Goal: Complete application form: Complete application form

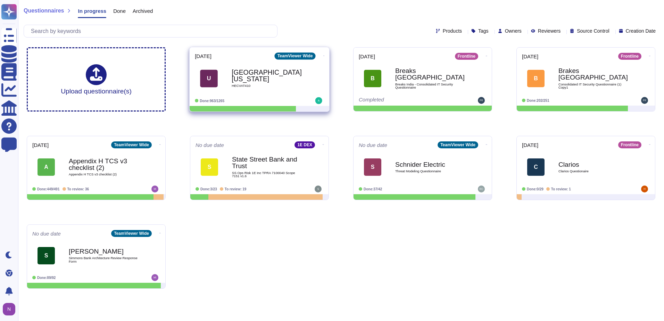
click at [266, 76] on b "[GEOGRAPHIC_DATA][US_STATE]" at bounding box center [267, 76] width 70 height 14
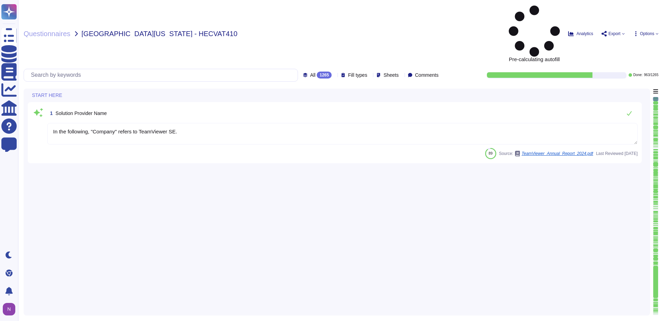
type textarea "In the following, "Company" refers to TeamViewer SE."
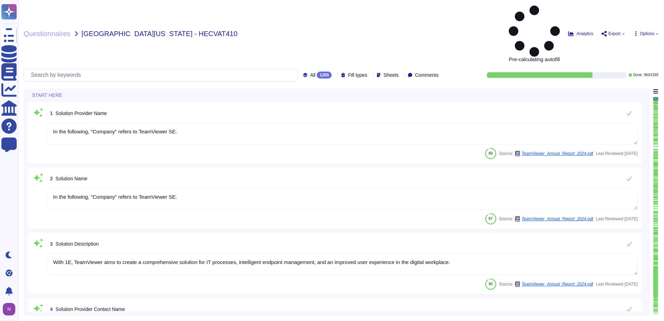
type textarea "In the following, "Company" refers to TeamViewer SE."
type textarea "With 1E, TeamViewer aims to create a comprehensive solution for IT processes, i…"
type textarea "i.V. [PERSON_NAME]"
type textarea "LoreMipsum dol 8 sitamet co Adipiscinge Seddoeiu • Temporinc Utlabore • Etdolor…"
type textarea "Please contact [EMAIL_ADDRESS][DOMAIN_NAME] or via any of the methods specified…"
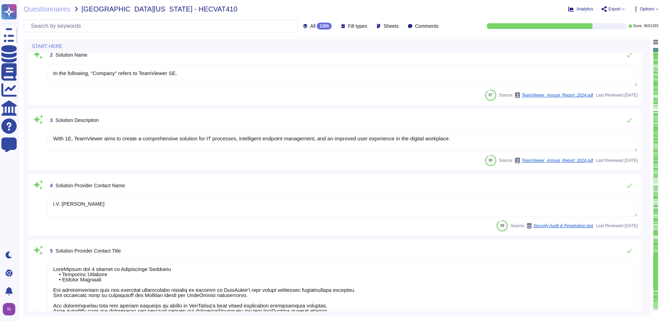
type textarea "TeamViewer's contact information is available under this link: [URL][DOMAIN_NAM…"
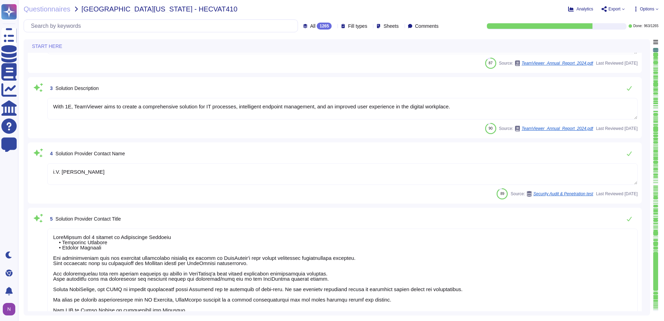
type textarea "TeamViewer US. Inc. * [STREET_ADDRESS]"
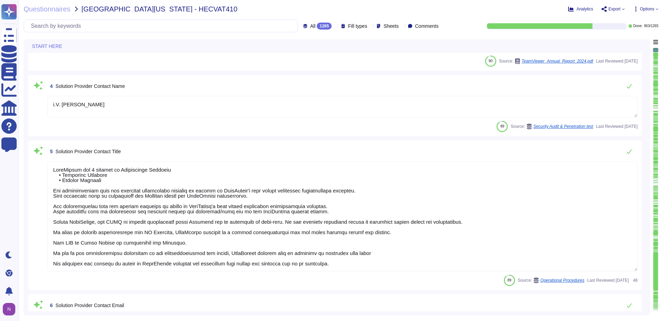
type textarea "TeamViewer Group has offices located around the globe."
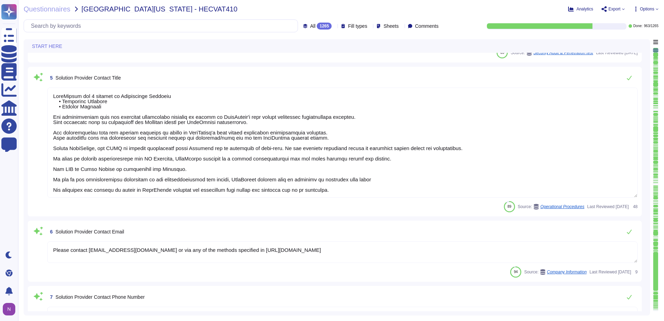
type textarea "There is a dedicated PSIRT and CSIRT team to ensure coverage of all areas of th…"
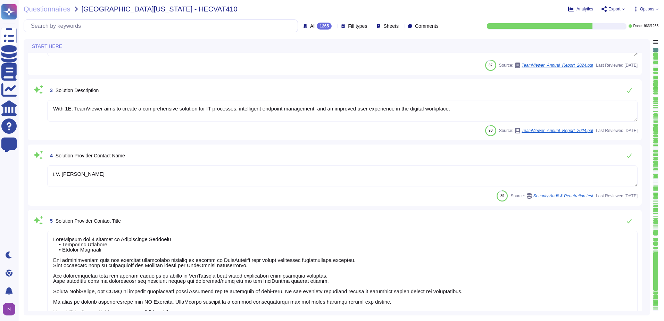
type textarea "In the following, "Company" refers to TeamViewer SE."
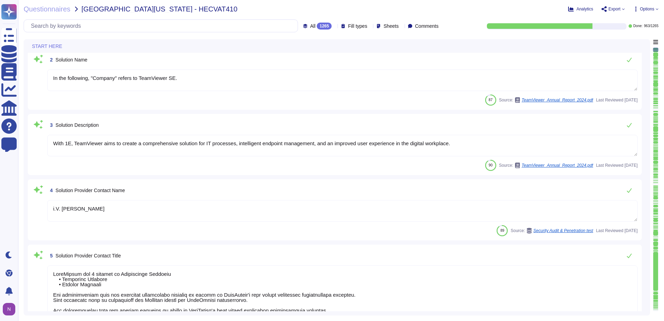
type textarea "TeamViewer's contact information is available under this link: [URL][DOMAIN_NAM…"
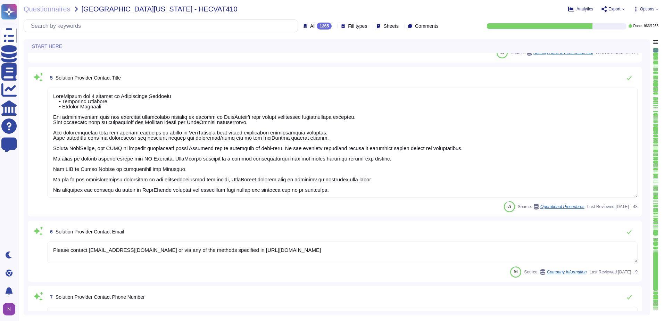
type textarea "TeamViewer US. Inc. * [STREET_ADDRESS]"
type textarea "TeamViewer Group has offices located around the globe."
type textarea "There is a dedicated PSIRT and CSIRT team to ensure coverage of all areas of th…"
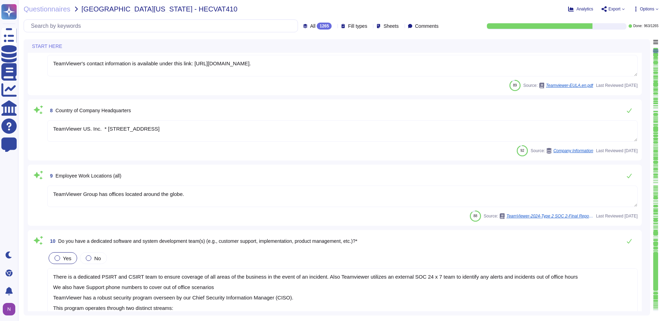
type textarea "There is a dedicated PSIRT and CSIRT team to ensure coverage of all areas of th…"
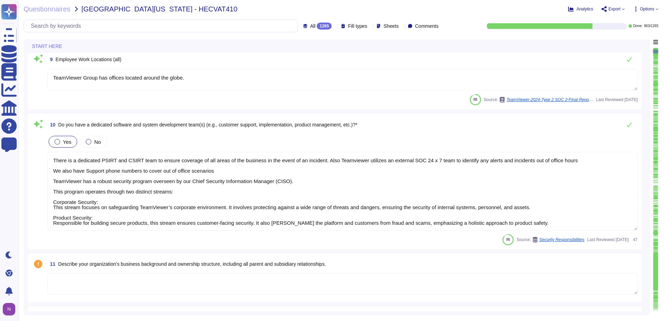
type textarea "The Trust Center provides access to relevant information about TeamViewer’s Sec…"
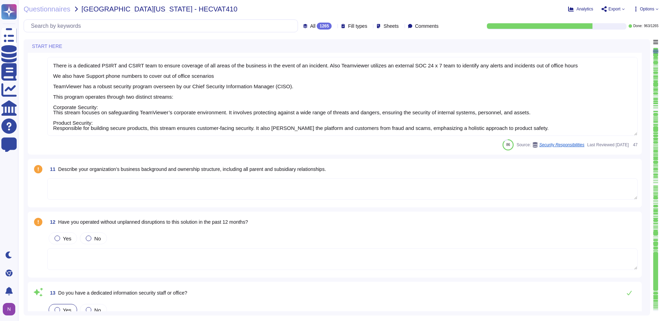
scroll to position [799, 0]
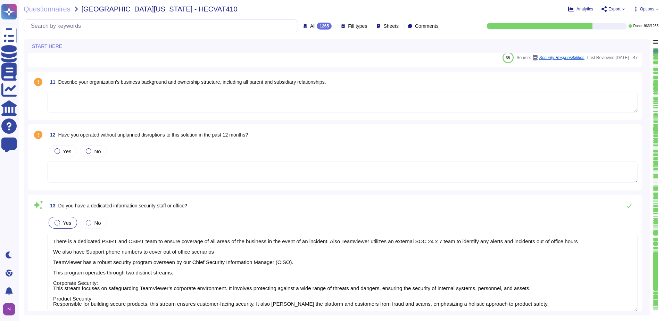
type textarea "TeamViewer Group has offices located around the globe."
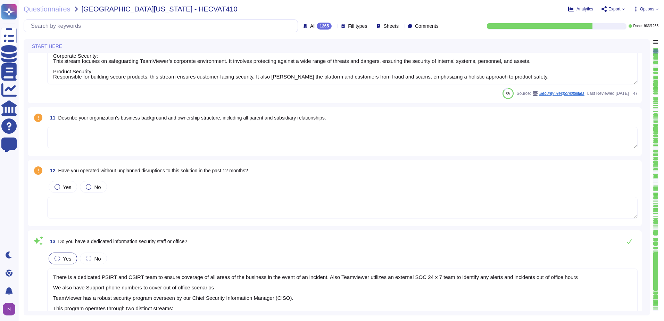
type textarea "TeamViewer US. Inc. * [STREET_ADDRESS]"
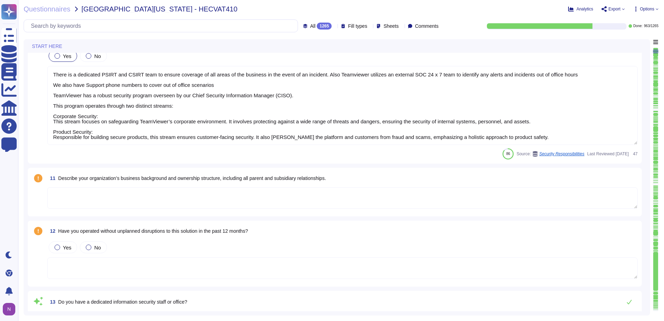
scroll to position [660, 0]
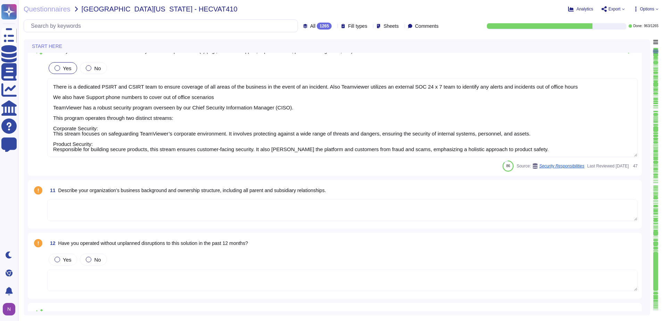
click at [205, 209] on textarea at bounding box center [342, 210] width 591 height 22
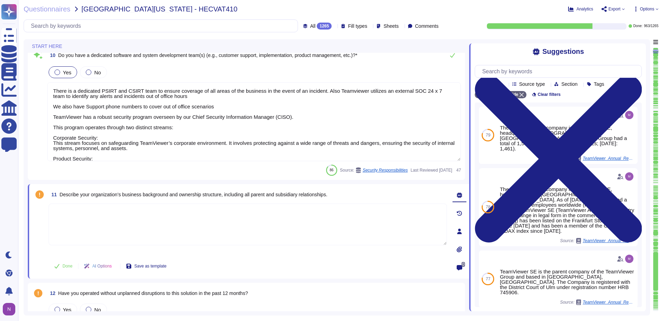
type textarea "TeamViewer's contact information is available under this link: [URL][DOMAIN_NAM…"
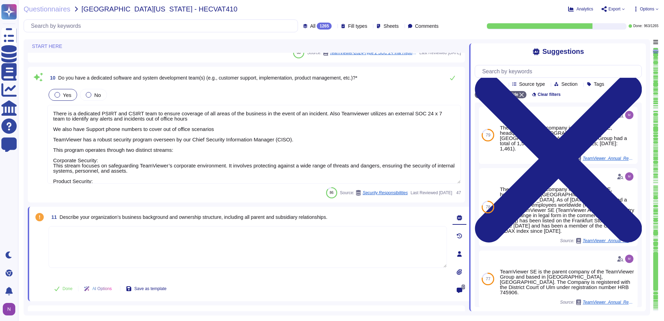
scroll to position [625, 0]
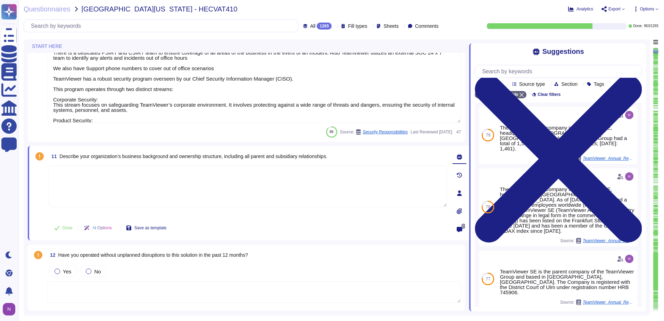
type textarea "The Trust Center provides access to relevant information about TeamViewer’s Sec…"
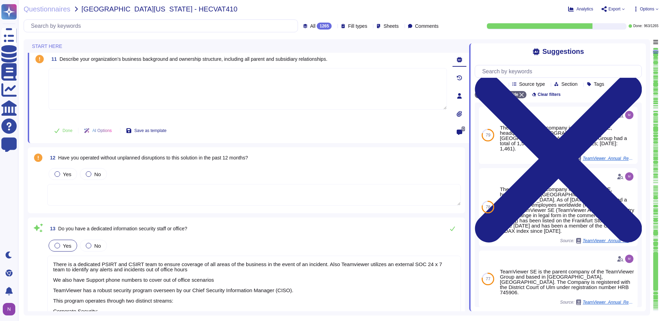
scroll to position [799, 0]
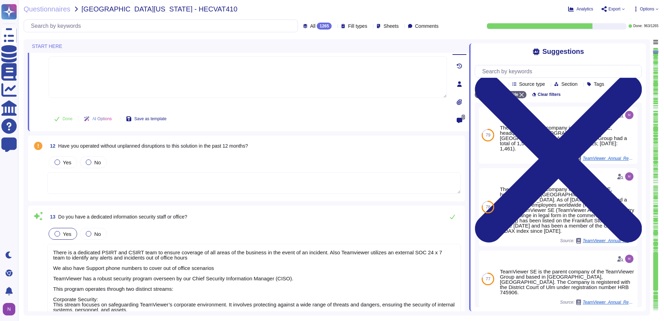
click at [183, 178] on textarea at bounding box center [254, 183] width 414 height 22
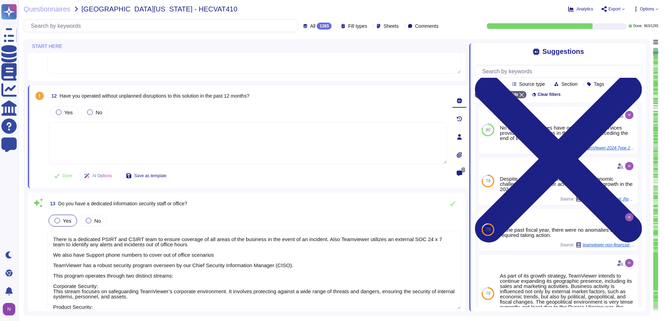
scroll to position [16, 0]
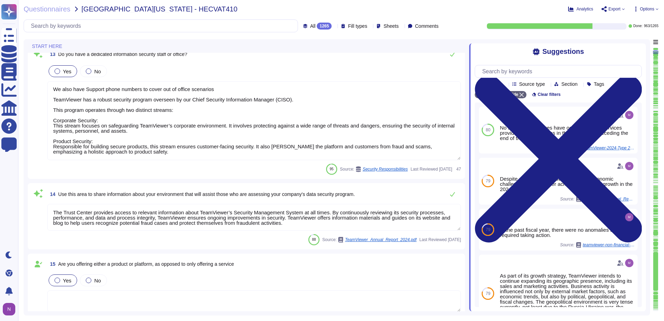
type textarea "Yes, our product includes an AI component, such as a script assistant that aids…"
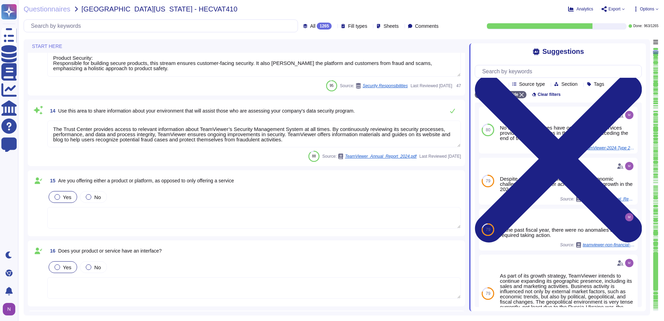
scroll to position [1042, 0]
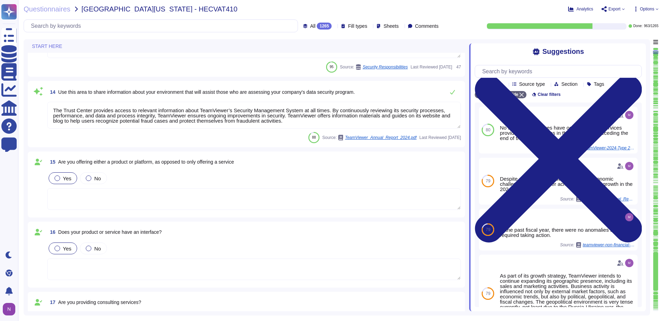
type textarea "TeamViewer owns several certifications which includes but does not limit to: • …"
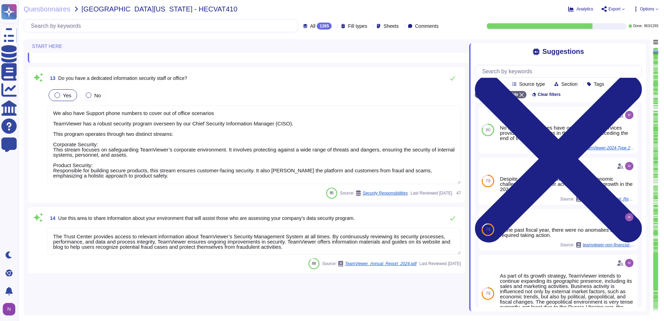
type textarea "TeamViewer Group has offices located around the globe."
type textarea "There is a dedicated PSIRT and CSIRT team to ensure coverage of all areas of th…"
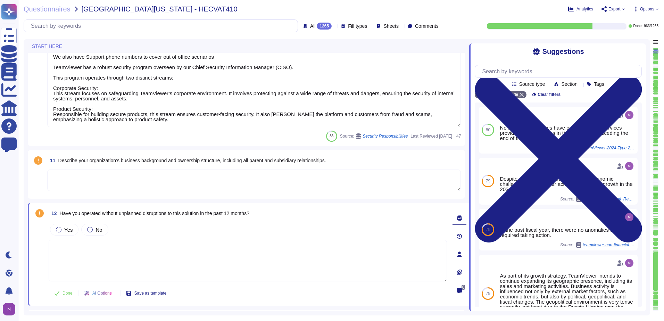
type textarea "TeamViewer US. Inc. * [STREET_ADDRESS]"
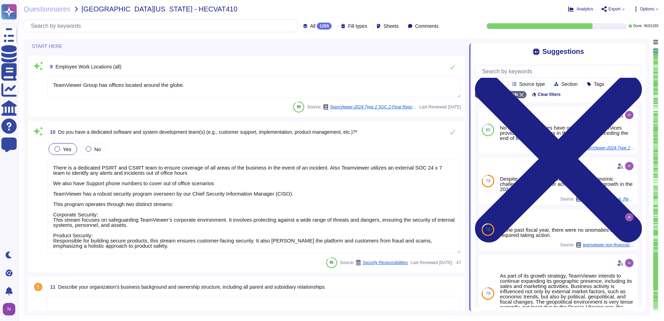
type textarea "Please contact [EMAIL_ADDRESS][DOMAIN_NAME] or via any of the methods specified…"
type textarea "TeamViewer's contact information is available under this link: [URL][DOMAIN_NAM…"
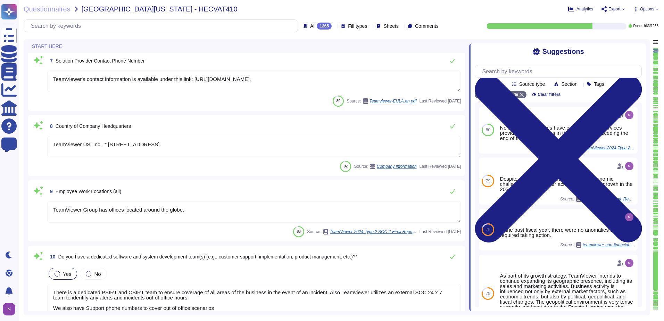
type textarea "LoreMipsum dol 8 sitamet co Adipiscinge Seddoeiu • Temporinc Utlabore • Etdolor…"
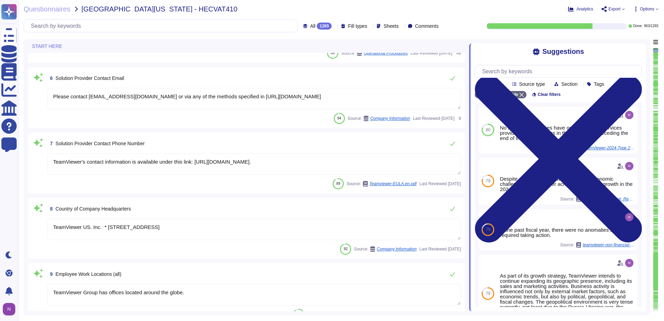
type textarea "i.V. [PERSON_NAME]"
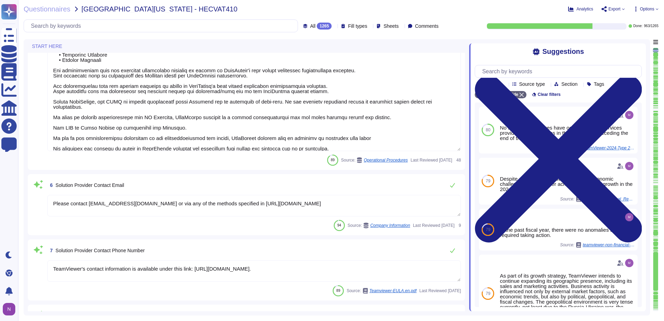
type textarea "With 1E, TeamViewer aims to create a comprehensive solution for IT processes, i…"
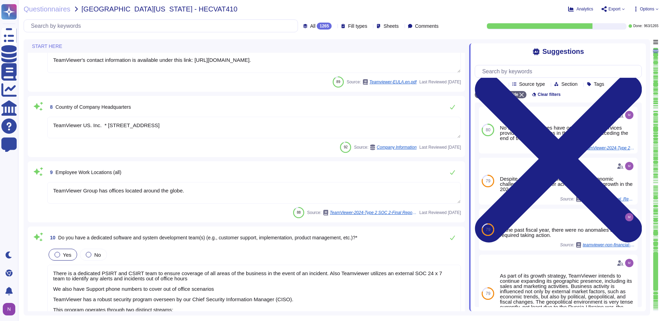
scroll to position [494, 0]
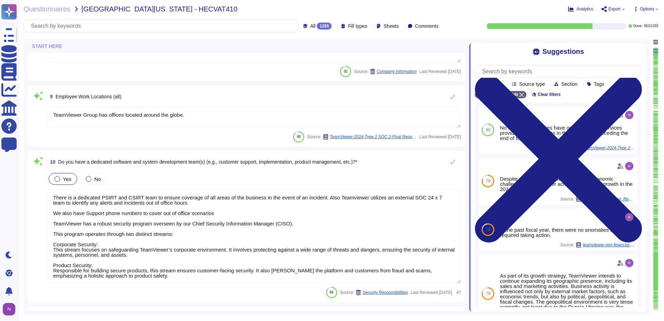
type textarea "There is a dedicated PSIRT and CSIRT team to ensure coverage of all areas of th…"
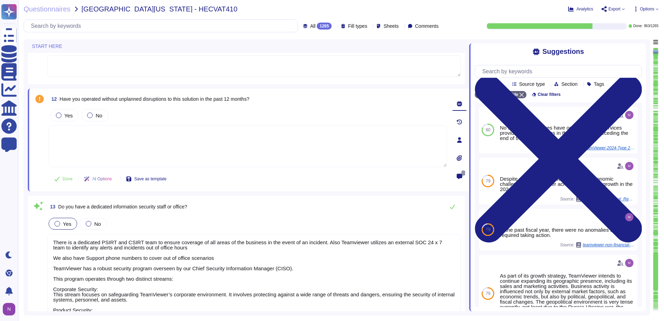
type textarea "The Trust Center provides access to relevant information about TeamViewer’s Sec…"
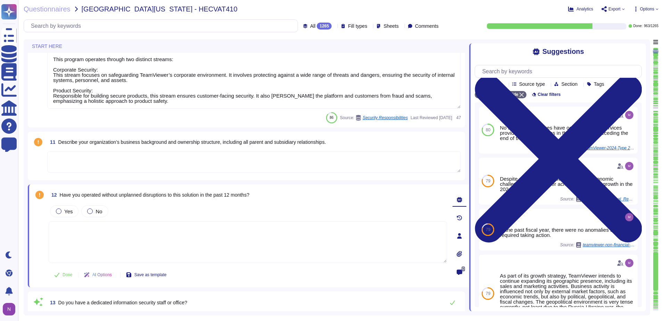
type textarea "TeamViewer's contact information is available under this link: [URL][DOMAIN_NAM…"
type textarea "TeamViewer US. Inc. * [STREET_ADDRESS]"
type textarea "TeamViewer Group has offices located around the globe."
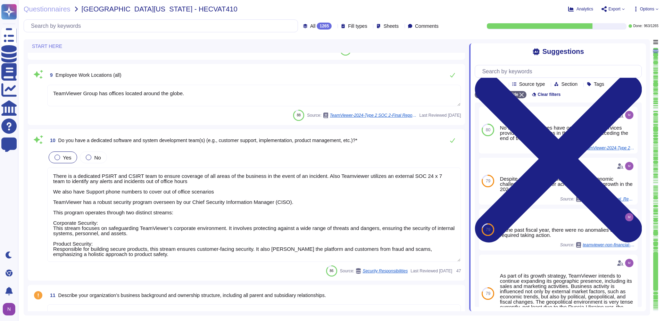
type textarea "Please contact [EMAIL_ADDRESS][DOMAIN_NAME] or via any of the methods specified…"
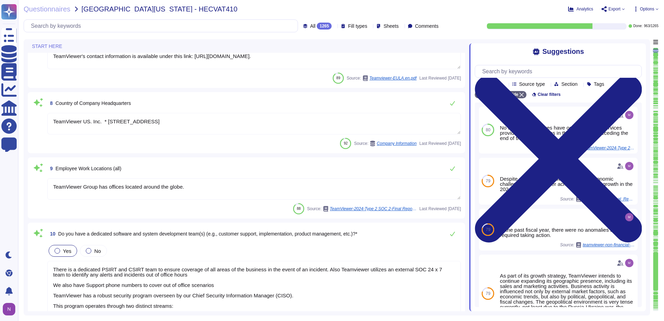
type textarea "LoreMipsum dol 8 sitamet co Adipiscinge Seddoeiu • Temporinc Utlabore • Etdolor…"
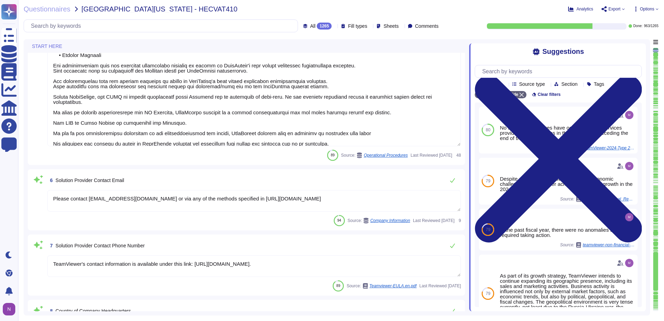
type textarea "With 1E, TeamViewer aims to create a comprehensive solution for IT processes, i…"
type textarea "i.V. [PERSON_NAME]"
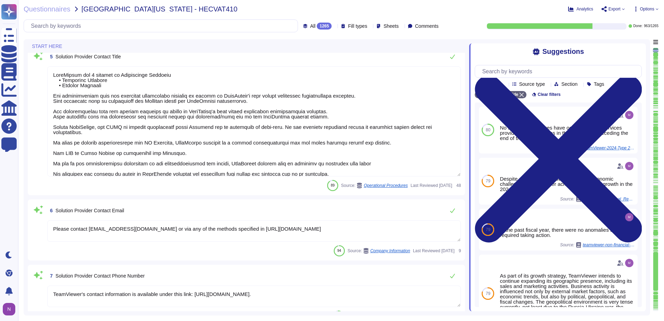
type textarea "In the following, "Company" refers to TeamViewer SE."
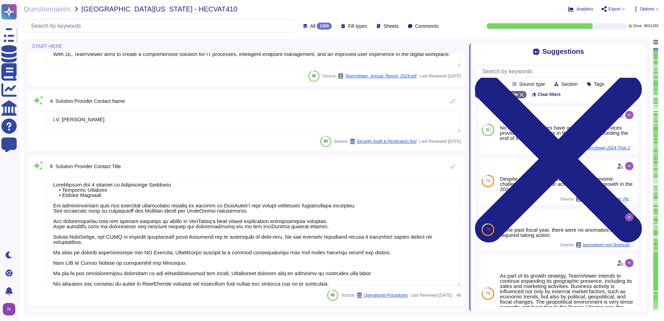
type textarea "In the following, "Company" refers to TeamViewer SE."
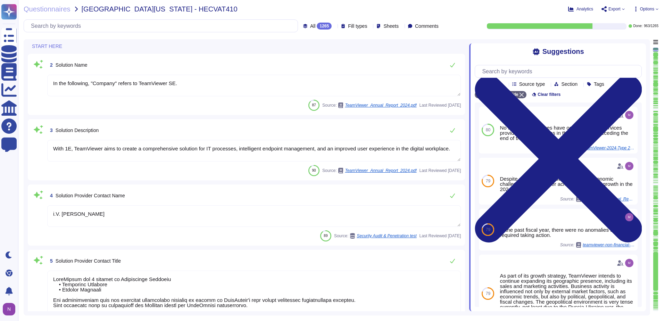
scroll to position [47, 0]
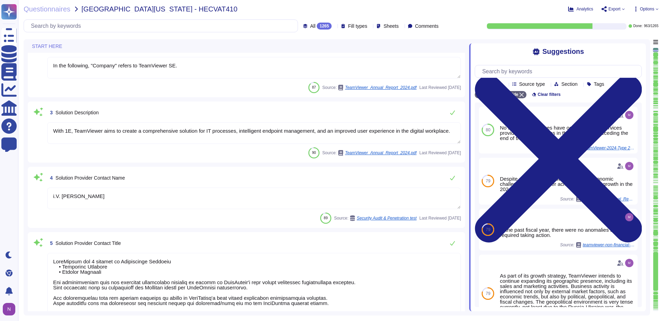
type textarea "TeamViewer's contact information is available under this link: [URL][DOMAIN_NAM…"
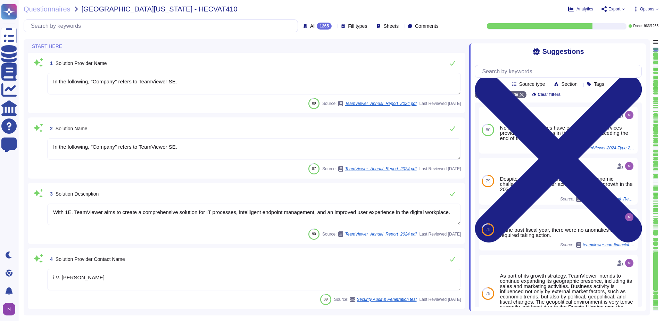
scroll to position [0, 0]
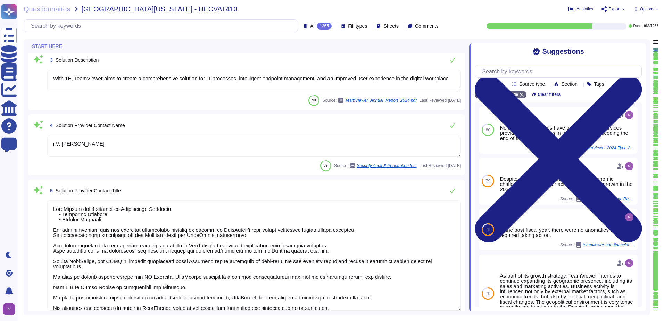
type textarea "TeamViewer's contact information is available under this link: [URL][DOMAIN_NAM…"
type textarea "TeamViewer US. Inc. * [STREET_ADDRESS]"
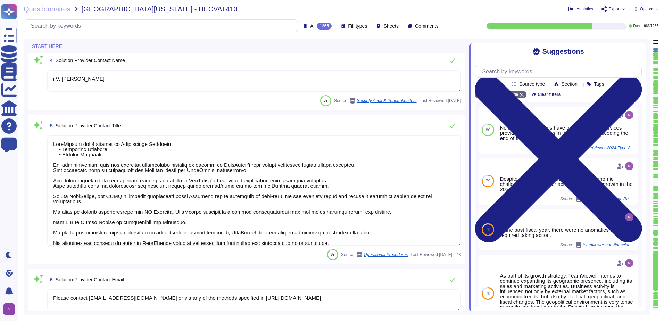
type textarea "TeamViewer Group has offices located around the globe."
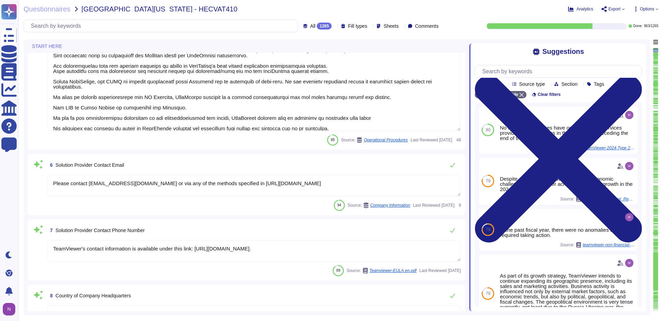
type textarea "There is a dedicated PSIRT and CSIRT team to ensure coverage of all areas of th…"
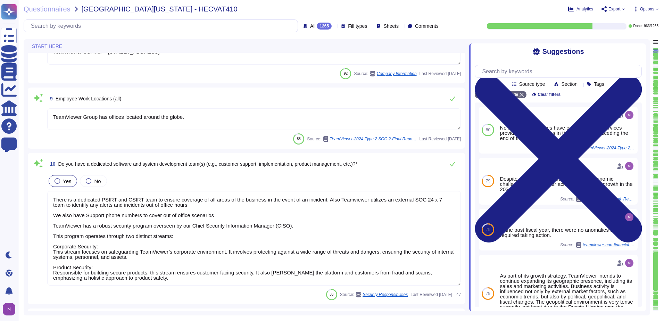
type textarea "There is a dedicated PSIRT and CSIRT team to ensure coverage of all areas of th…"
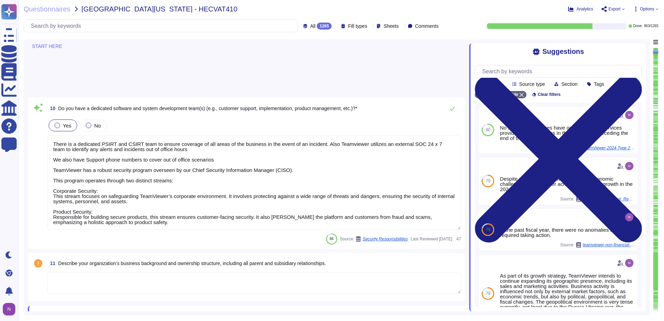
type textarea "The Trust Center provides access to relevant information about TeamViewer’s Sec…"
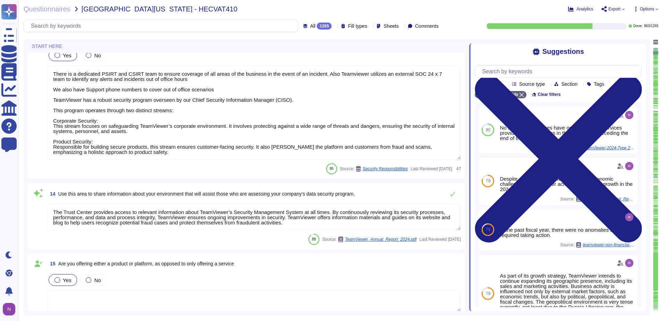
type textarea "Yes, our product includes an AI component, such as a script assistant that aids…"
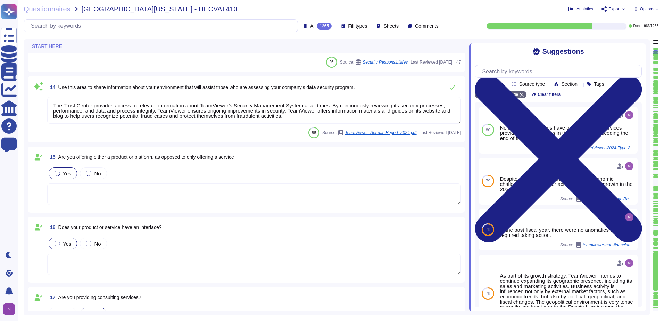
scroll to position [1116, 0]
type textarea "TeamViewer owns several certifications which includes but does not limit to: • …"
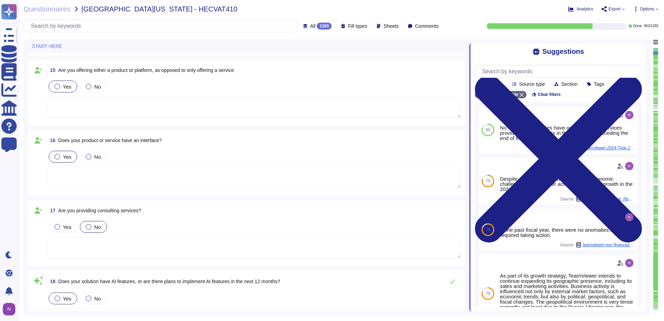
type textarea "TeamViewer does not store, process or transmit cardholder data. Customer paymen…"
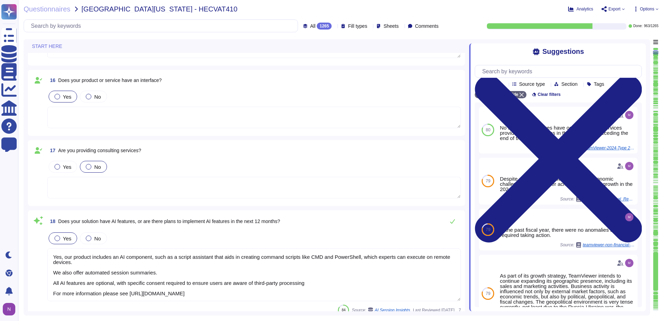
scroll to position [1255, 0]
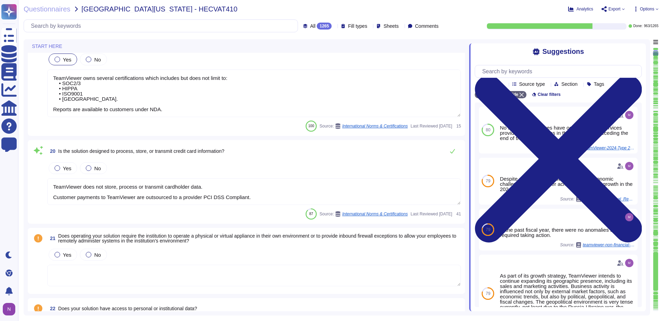
type textarea "In the following, "Company" refers to TeamViewer SE."
type textarea "With 1E, TeamViewer aims to create a comprehensive solution for IT processes, i…"
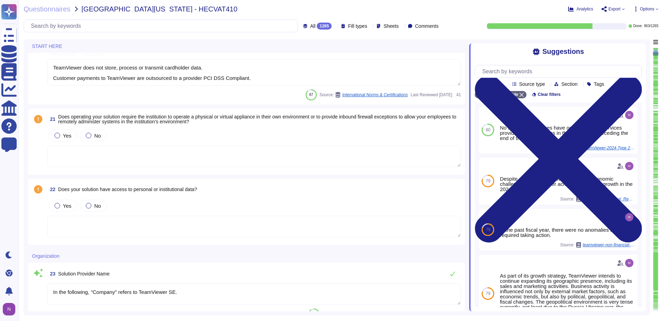
type textarea "i.V. [PERSON_NAME]"
type textarea "LoreMipsum dol 8 sitamet co Adipiscinge Seddoeiu • Temporinc Utlabore • Etdolor…"
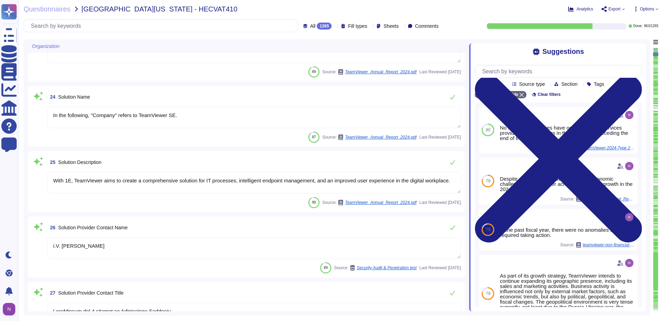
type textarea "Please contact [EMAIL_ADDRESS][DOMAIN_NAME] or via any of the methods specified…"
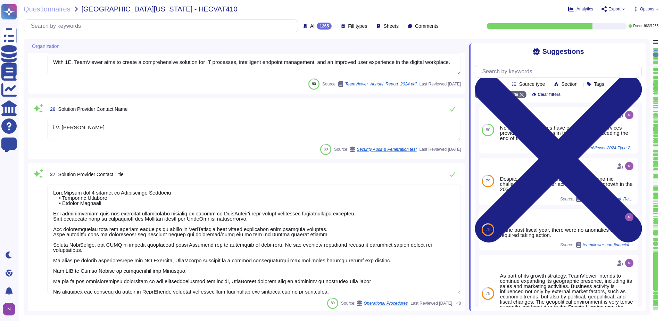
scroll to position [1984, 0]
type textarea "TeamViewer's contact information is available under this link: [URL][DOMAIN_NAM…"
type textarea "TeamViewer US. Inc. * [STREET_ADDRESS]"
type textarea "TeamViewer does have a Business Continuity Plan and as well a Disaster Recovery…"
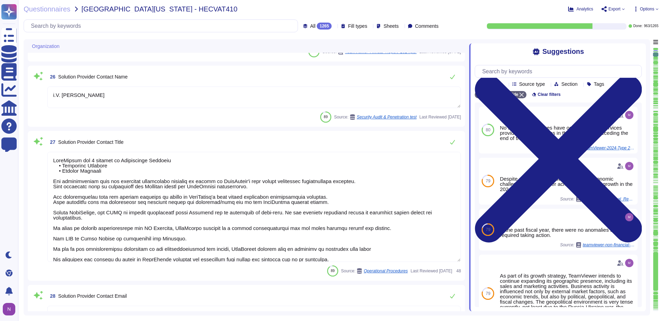
scroll to position [1, 0]
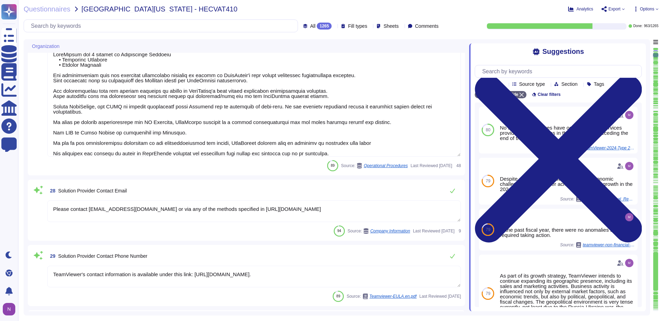
type textarea "TeamViewer does have a Business Continuity Plan and as well a Disaster Recovery…"
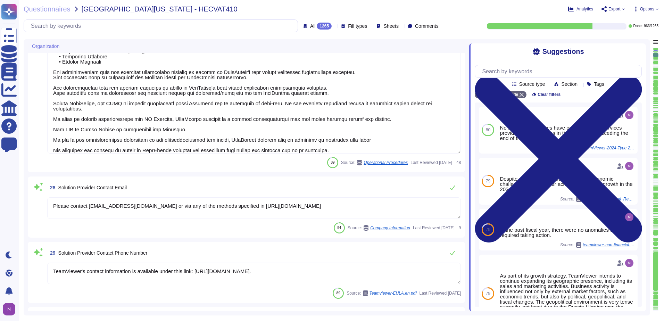
click at [370, 26] on icon at bounding box center [370, 26] width 0 height 0
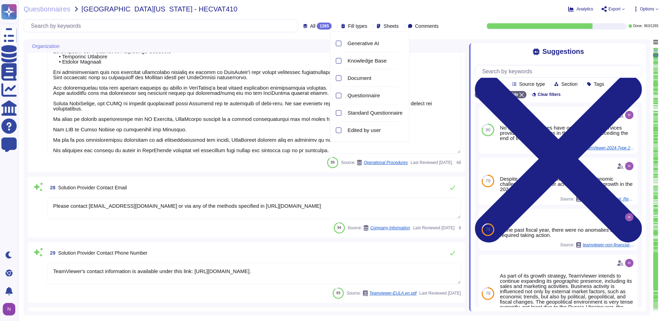
click at [370, 26] on icon at bounding box center [370, 26] width 0 height 0
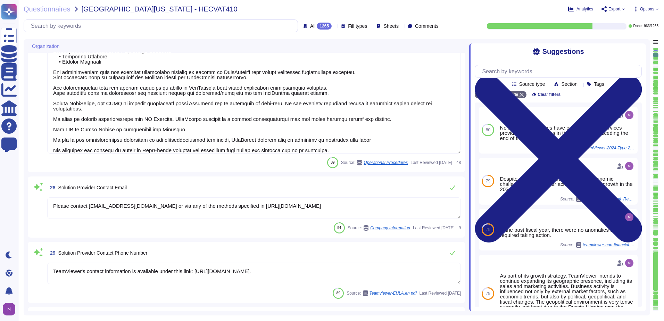
click at [393, 27] on div "Sheets" at bounding box center [389, 25] width 25 height 5
click at [442, 25] on div "All 1265 Fill types Sheets Comments Done: 963 / 1265" at bounding box center [341, 25] width 635 height 13
click at [442, 26] on icon at bounding box center [442, 26] width 0 height 0
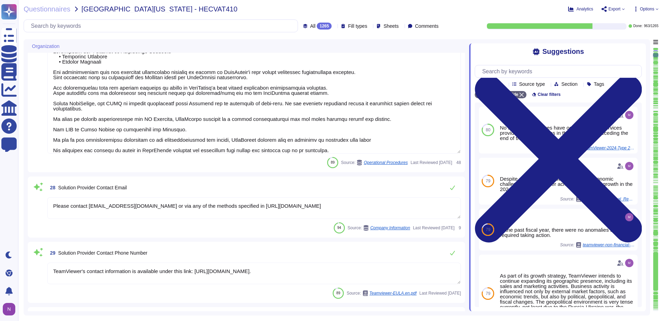
click at [442, 26] on icon at bounding box center [442, 26] width 0 height 0
click at [460, 20] on div "All 1265 Fill types Sheets Comments Done: 963 / 1265" at bounding box center [341, 25] width 635 height 13
click at [335, 82] on icon at bounding box center [413, 126] width 156 height 89
click at [310, 62] on div "To do 302" at bounding box center [323, 61] width 56 height 8
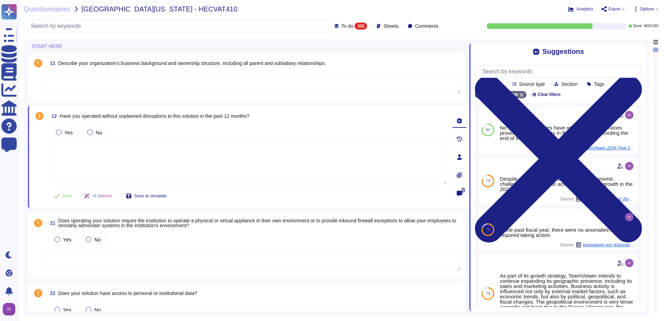
click at [134, 74] on textarea at bounding box center [254, 83] width 414 height 22
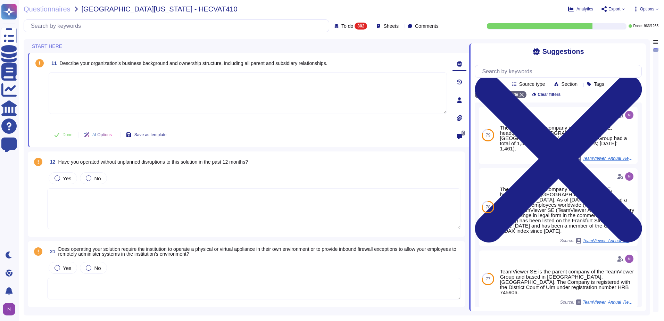
click at [107, 207] on textarea at bounding box center [254, 208] width 414 height 41
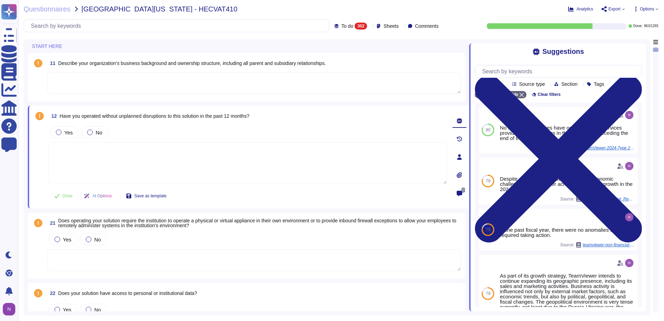
click at [101, 82] on textarea at bounding box center [254, 83] width 414 height 22
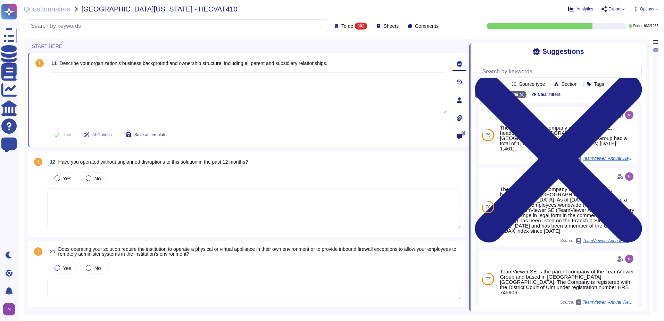
click at [113, 206] on textarea at bounding box center [254, 208] width 414 height 41
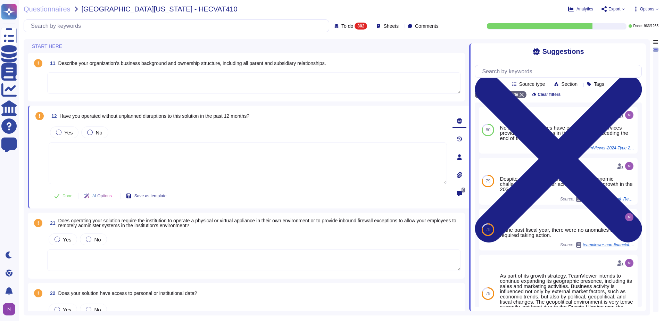
click at [137, 255] on textarea at bounding box center [254, 260] width 414 height 22
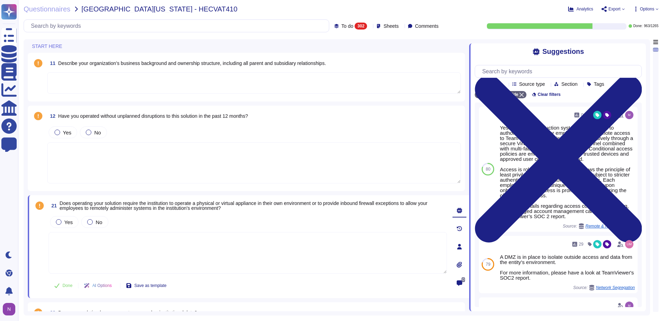
click at [194, 95] on div "11 Describe your organization’s business background and ownership structure, in…" at bounding box center [246, 77] width 429 height 40
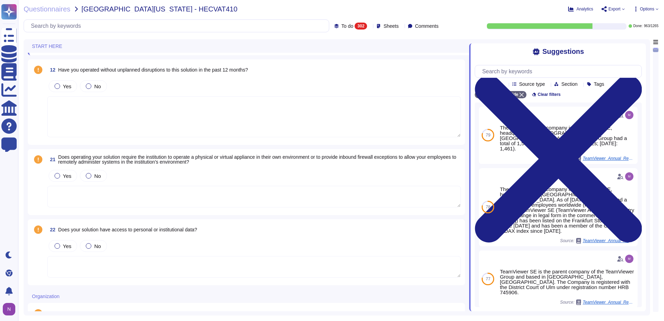
scroll to position [104, 0]
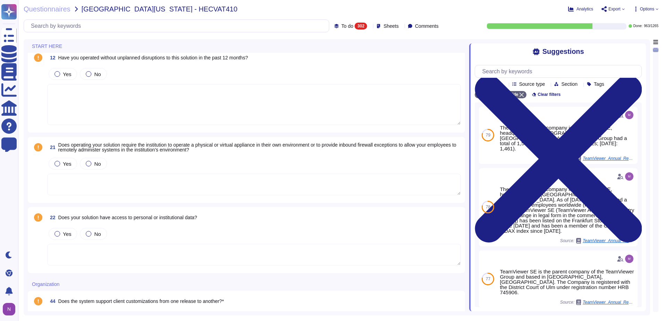
click at [109, 178] on textarea at bounding box center [254, 185] width 414 height 22
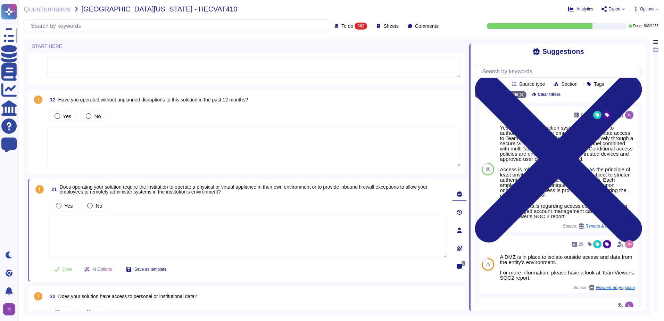
scroll to position [0, 0]
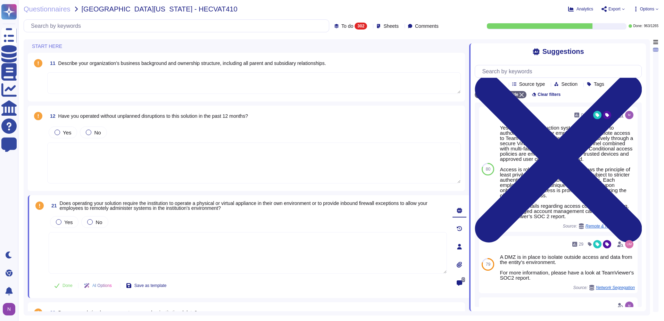
click at [161, 158] on textarea at bounding box center [254, 162] width 414 height 41
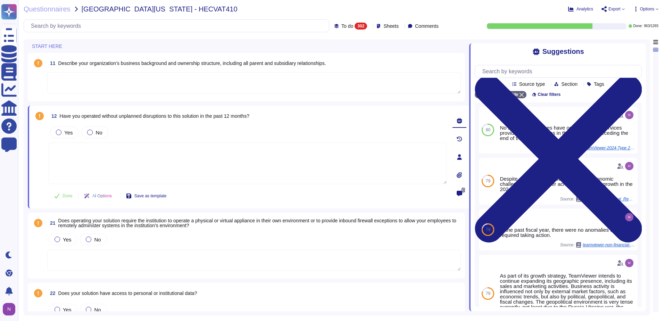
click at [129, 256] on textarea at bounding box center [254, 260] width 414 height 22
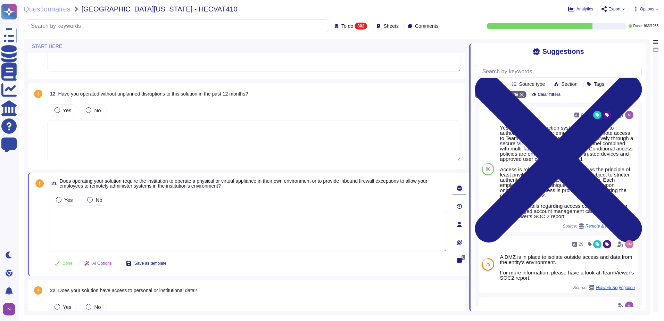
scroll to position [35, 0]
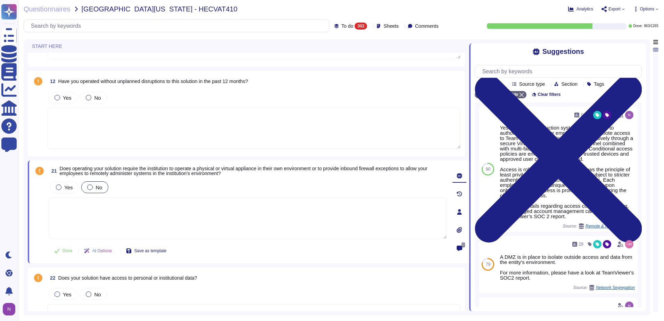
click at [90, 187] on div at bounding box center [90, 187] width 6 height 6
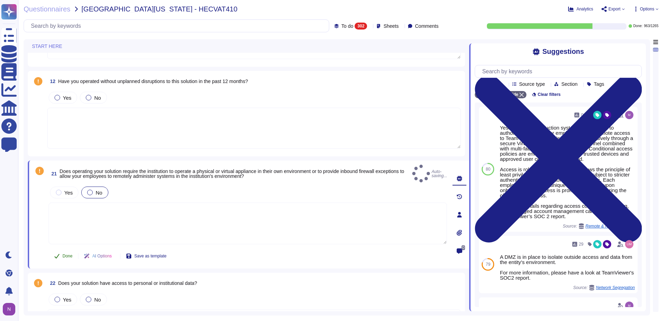
click at [66, 254] on span "Done" at bounding box center [68, 256] width 10 height 4
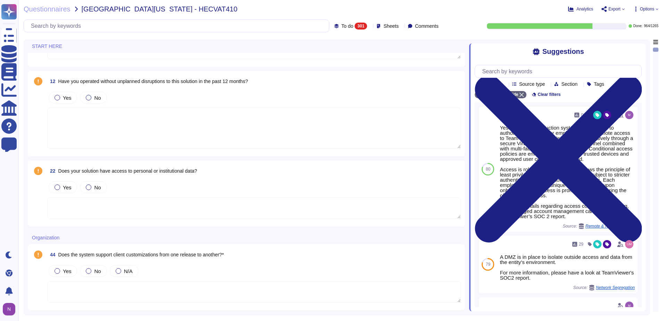
click at [134, 208] on textarea at bounding box center [254, 208] width 414 height 22
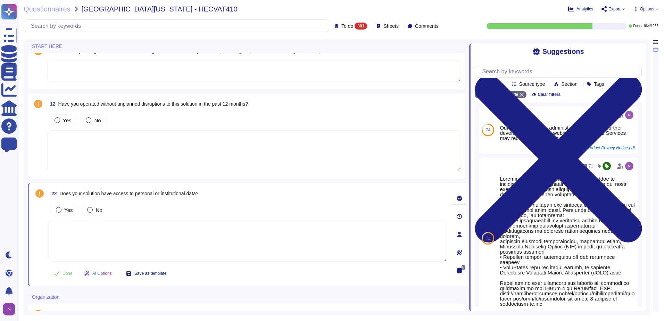
scroll to position [0, 0]
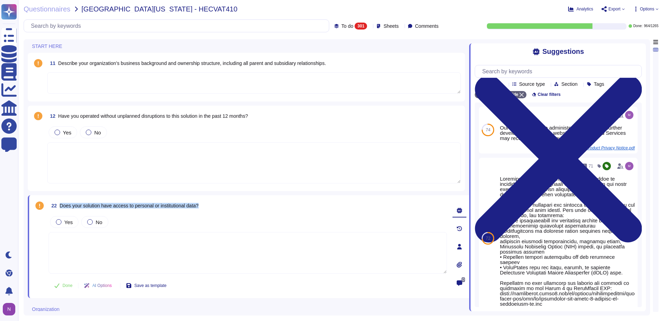
drag, startPoint x: 203, startPoint y: 206, endPoint x: 60, endPoint y: 209, distance: 142.5
click at [60, 209] on div "22 Does your solution have access to personal or institutional data?" at bounding box center [248, 205] width 398 height 13
copy span "Does your solution have access to personal or institutional data?"
click at [133, 215] on div "Yes No" at bounding box center [248, 222] width 398 height 15
click at [91, 222] on div at bounding box center [90, 222] width 6 height 6
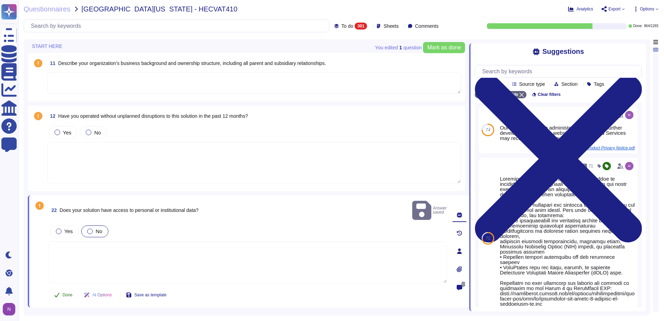
click at [68, 293] on span "Done" at bounding box center [68, 295] width 10 height 4
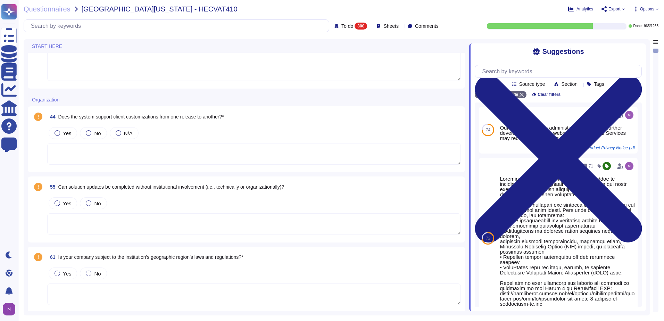
scroll to position [104, 0]
click at [154, 150] on textarea at bounding box center [254, 152] width 414 height 22
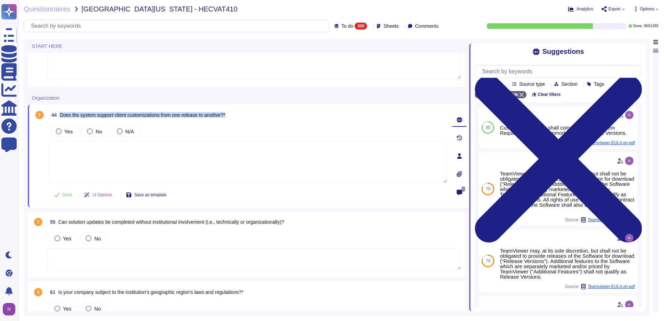
drag, startPoint x: 237, startPoint y: 115, endPoint x: 61, endPoint y: 118, distance: 175.4
click at [61, 118] on div "44 Does the system support client customizations from one release to another?*" at bounding box center [248, 115] width 398 height 13
copy span "Does the system support client customizations from one release to another?*"
click at [59, 132] on div at bounding box center [59, 132] width 6 height 6
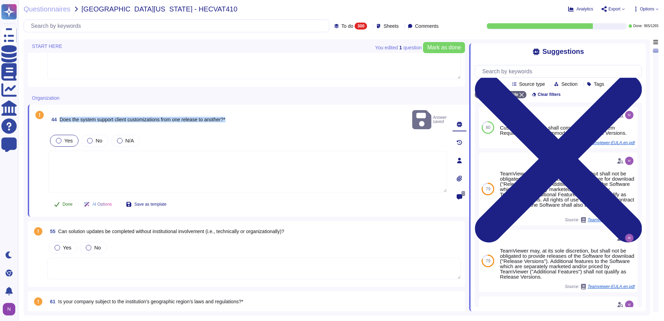
click at [66, 202] on span "Done" at bounding box center [68, 204] width 10 height 4
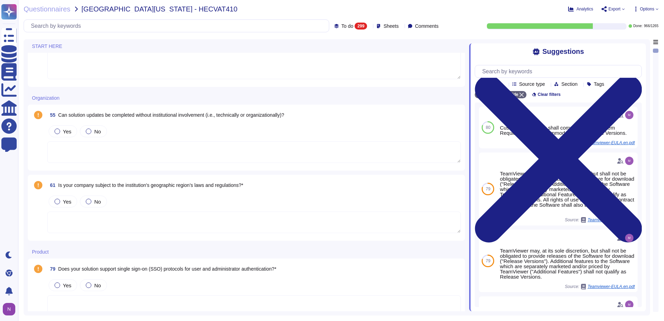
click at [121, 146] on textarea at bounding box center [254, 152] width 414 height 22
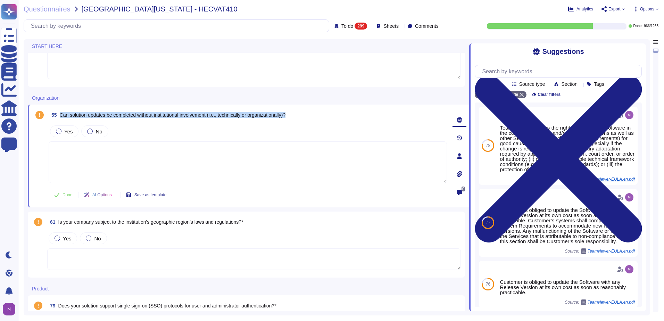
drag, startPoint x: 300, startPoint y: 115, endPoint x: 60, endPoint y: 116, distance: 240.0
click at [60, 116] on div "55 Can solution updates be completed without institutional involvement (i.e., t…" at bounding box center [248, 115] width 398 height 13
copy span "Can solution updates be completed without institutional involvement (i.e., tech…"
click at [60, 132] on div at bounding box center [59, 132] width 6 height 6
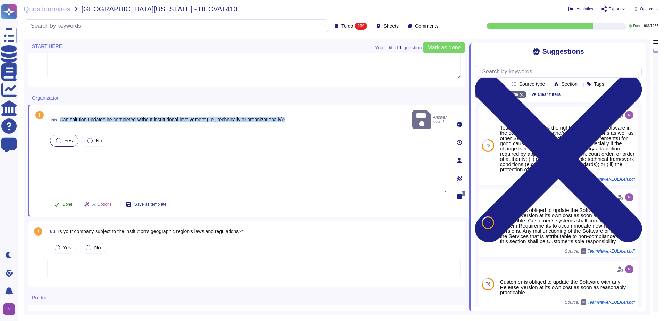
click at [66, 202] on span "Done" at bounding box center [68, 204] width 10 height 4
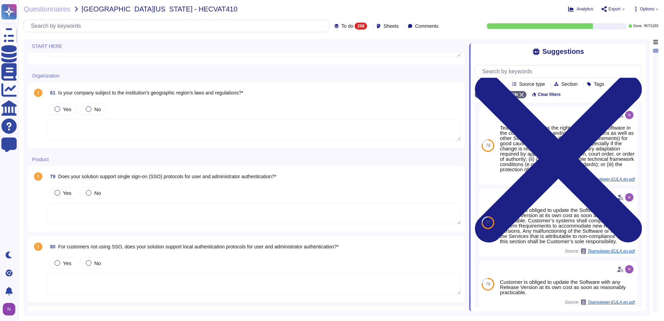
scroll to position [139, 0]
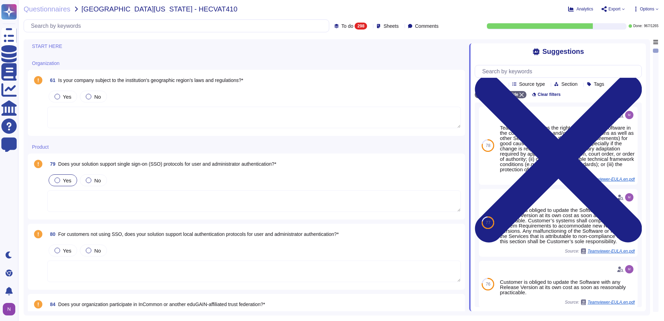
click at [57, 181] on div at bounding box center [58, 181] width 6 height 6
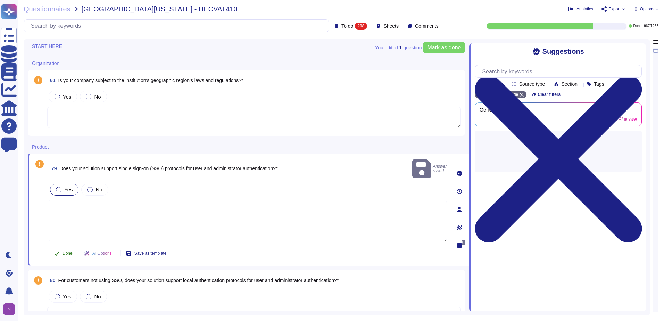
click at [65, 251] on span "Done" at bounding box center [68, 253] width 10 height 4
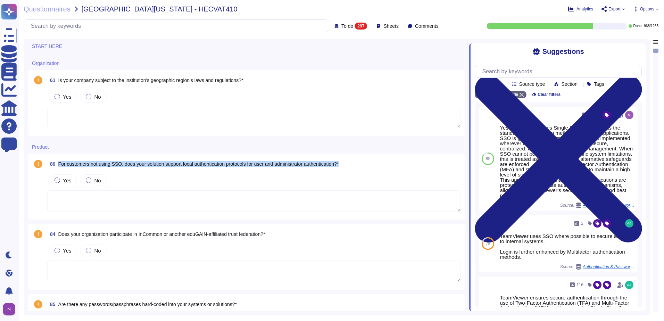
drag, startPoint x: 354, startPoint y: 164, endPoint x: 59, endPoint y: 168, distance: 295.6
click at [59, 168] on div "80 For customers not using SSO, does your solution support local authentication…" at bounding box center [254, 164] width 414 height 13
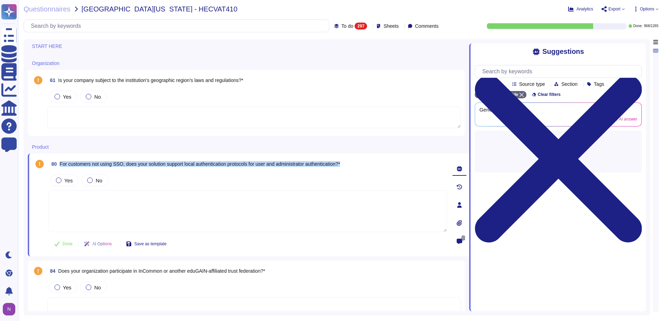
drag, startPoint x: 355, startPoint y: 164, endPoint x: 61, endPoint y: 168, distance: 293.9
click at [61, 168] on div "80 For customers not using SSO, does your solution support local authentication…" at bounding box center [248, 164] width 398 height 13
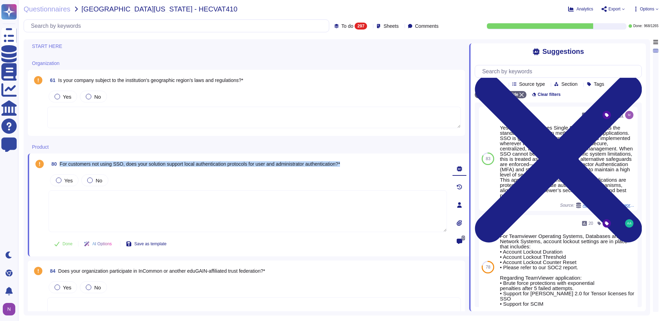
copy span "For customers not using SSO, does your solution support local authentication pr…"
click at [57, 179] on div at bounding box center [59, 181] width 6 height 6
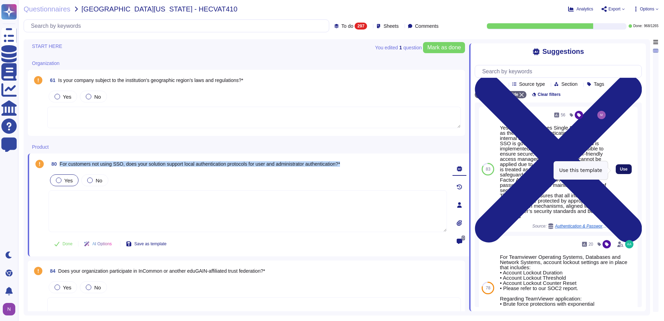
click at [620, 170] on span "Use" at bounding box center [624, 169] width 8 height 4
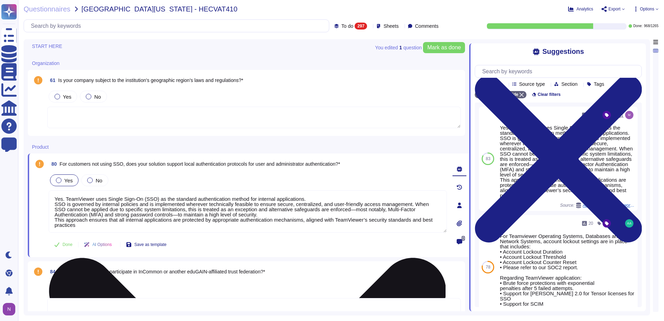
drag, startPoint x: 409, startPoint y: 204, endPoint x: 51, endPoint y: 200, distance: 357.8
click at [51, 200] on textarea "Yes. TeamViewer uses Single Sign-On (SSO) as the standard authentication method…" at bounding box center [248, 211] width 398 height 42
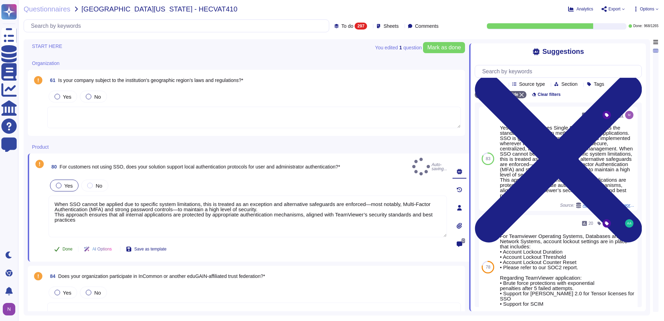
type textarea "When SSO cannot be applied due to specific system limitations, this is treated …"
click at [63, 247] on span "Done" at bounding box center [68, 249] width 10 height 4
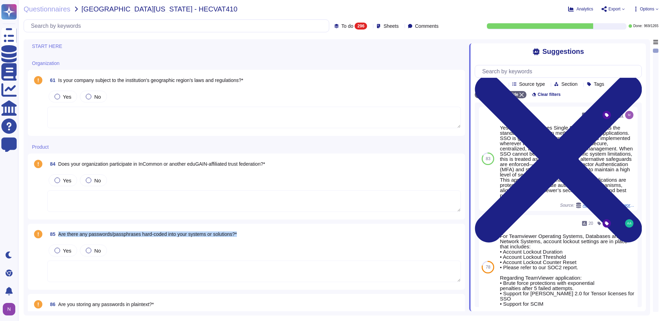
drag, startPoint x: 238, startPoint y: 234, endPoint x: 58, endPoint y: 236, distance: 179.6
click at [58, 236] on div "85 Are there any passwords/passphrases hard-coded into your systems or solution…" at bounding box center [254, 234] width 414 height 13
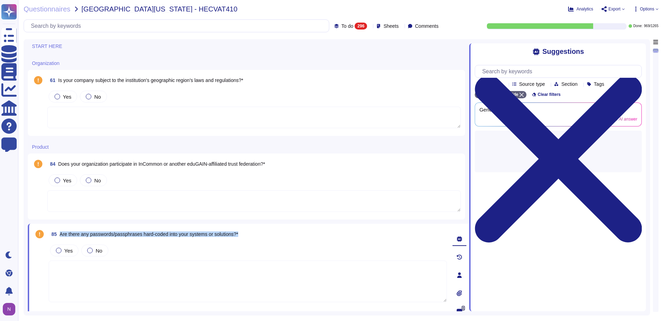
drag, startPoint x: 247, startPoint y: 235, endPoint x: 60, endPoint y: 236, distance: 186.5
click at [60, 236] on div "85 Are there any passwords/passphrases hard-coded into your systems or solution…" at bounding box center [248, 234] width 398 height 13
copy span "Are there any passwords/passphrases hard-coded into your systems or solutions?*"
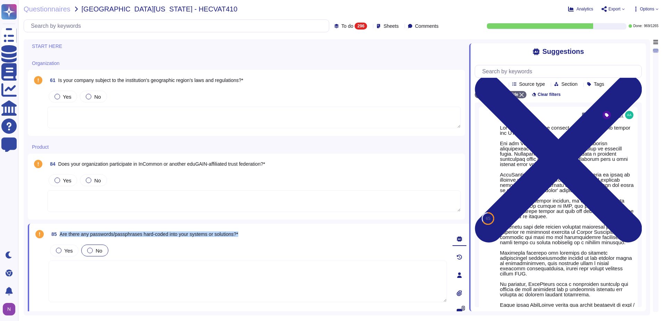
click at [90, 249] on div at bounding box center [90, 251] width 6 height 6
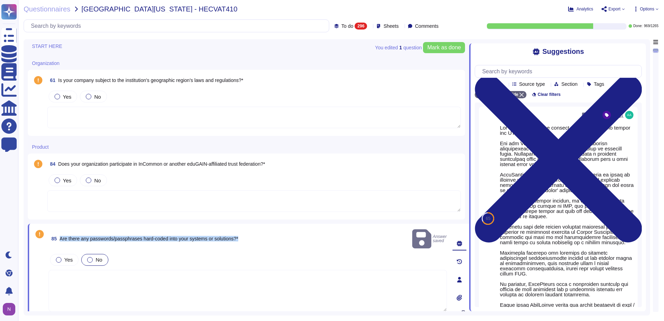
scroll to position [243, 0]
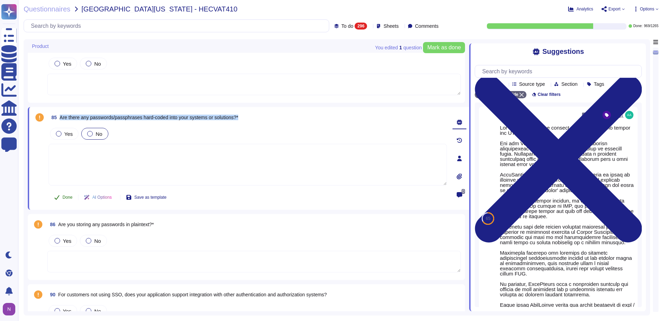
click at [63, 196] on span "Done" at bounding box center [68, 197] width 10 height 4
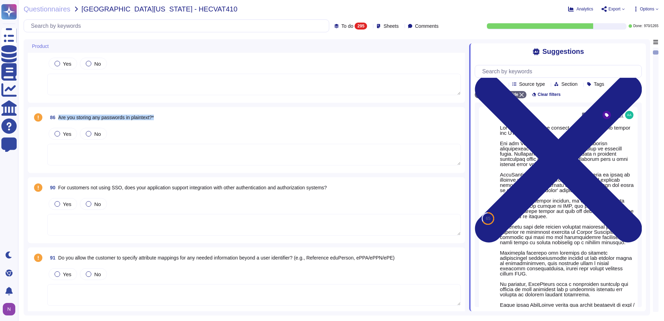
drag, startPoint x: 171, startPoint y: 117, endPoint x: 59, endPoint y: 119, distance: 112.2
click at [59, 119] on div "86 Are you storing any passwords in plaintext?*" at bounding box center [254, 117] width 414 height 13
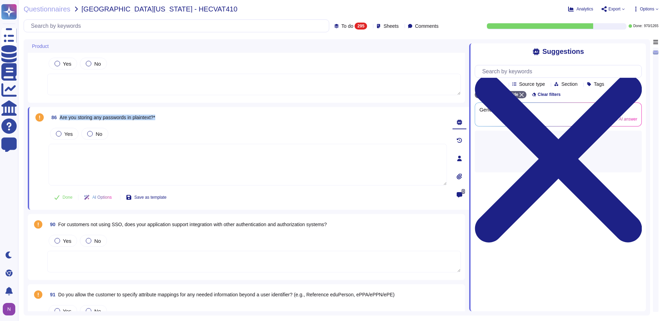
drag, startPoint x: 167, startPoint y: 117, endPoint x: 59, endPoint y: 119, distance: 108.8
click at [59, 119] on div "86 Are you storing any passwords in plaintext?*" at bounding box center [248, 117] width 398 height 13
copy span "Are you storing any passwords in plaintext?*"
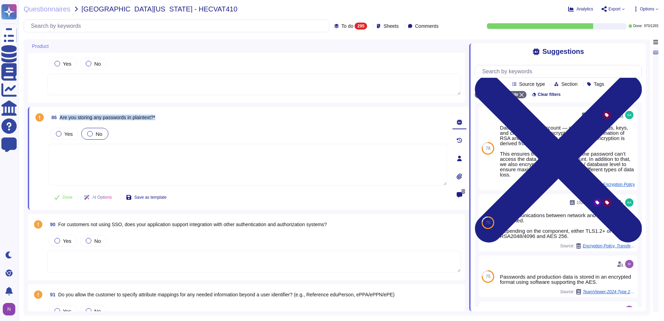
click at [93, 132] on label "No" at bounding box center [94, 134] width 15 height 6
click at [60, 197] on button "Done" at bounding box center [64, 197] width 30 height 14
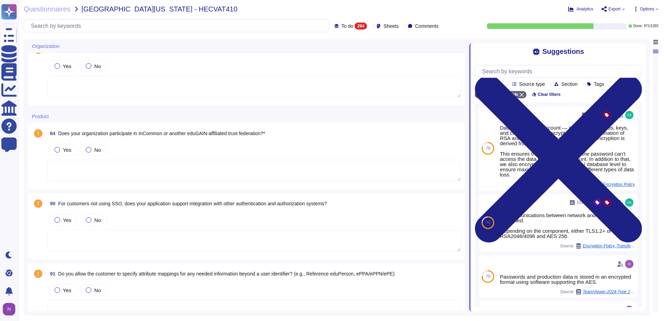
scroll to position [154, 0]
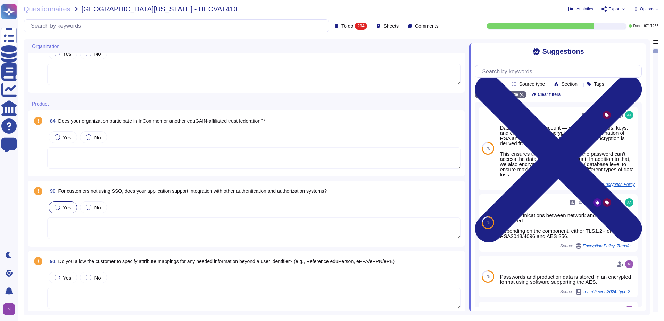
click at [57, 208] on div at bounding box center [58, 208] width 6 height 6
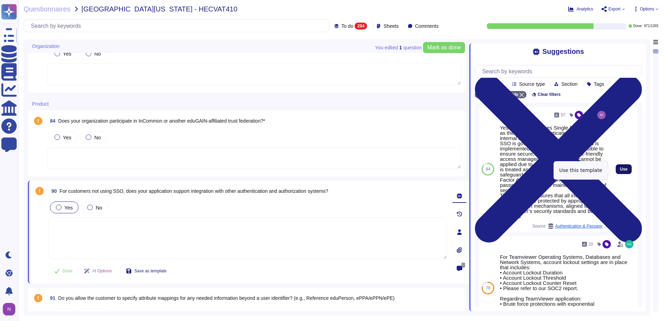
click at [620, 171] on span "Use" at bounding box center [624, 169] width 8 height 4
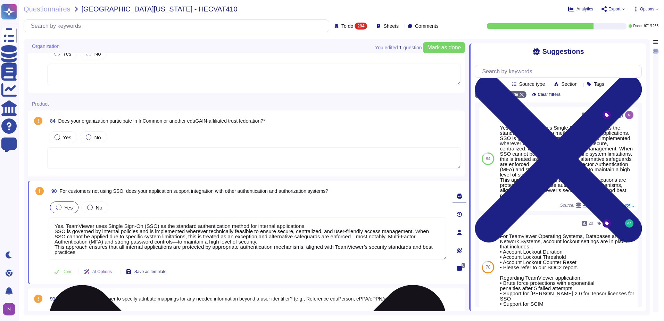
drag, startPoint x: 409, startPoint y: 231, endPoint x: 51, endPoint y: 227, distance: 358.5
click at [51, 227] on textarea "Yes. TeamViewer uses Single Sign-On (SSO) as the standard authentication method…" at bounding box center [248, 238] width 398 height 42
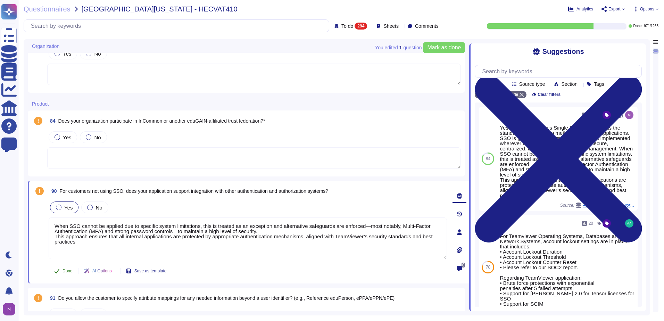
type textarea "When SSO cannot be applied due to specific system limitations, this is treated …"
click at [64, 271] on span "Done" at bounding box center [68, 271] width 10 height 4
